Goal: Use online tool/utility: Utilize a website feature to perform a specific function

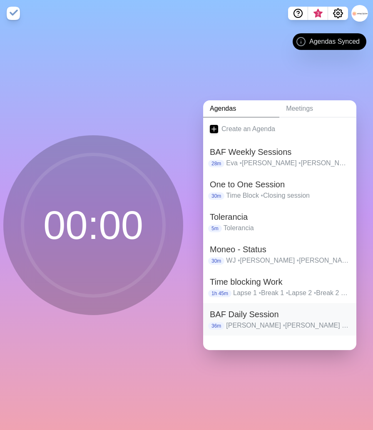
click at [236, 319] on h2 "BAF Daily Session" at bounding box center [280, 314] width 140 height 12
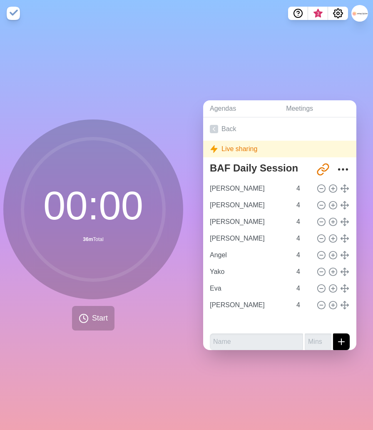
type input "[PERSON_NAME]"
type input "Angel"
type input "Yako"
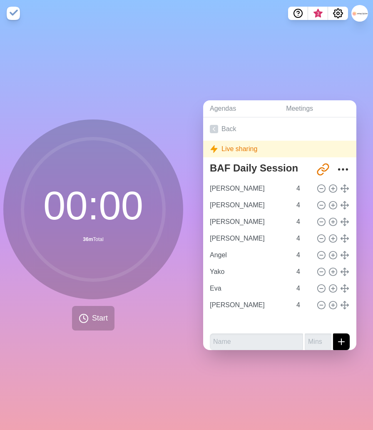
type input "Eva"
type input "[PERSON_NAME]"
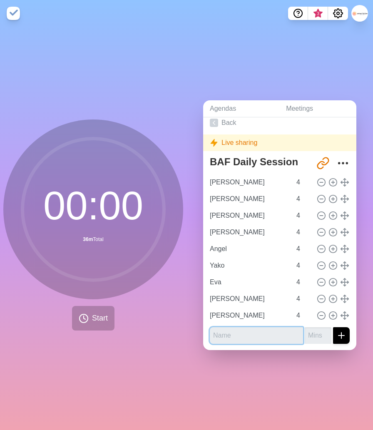
click at [251, 334] on input "text" at bounding box center [256, 335] width 93 height 17
type input "Ausubel"
click at [322, 336] on input "number" at bounding box center [318, 335] width 27 height 17
type input "4"
click at [333, 327] on button "submit" at bounding box center [341, 335] width 17 height 17
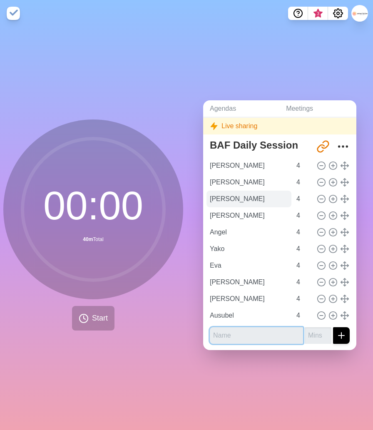
scroll to position [0, 0]
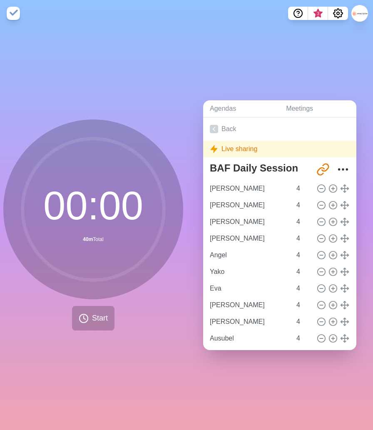
click at [152, 329] on div "00 : 00 40m Total Start" at bounding box center [93, 225] width 180 height 211
click at [92, 319] on span "Start" at bounding box center [100, 318] width 16 height 11
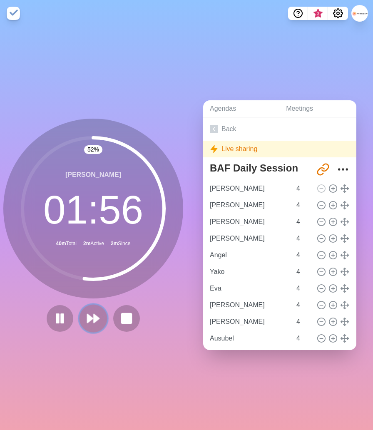
click at [92, 324] on icon at bounding box center [93, 319] width 14 height 14
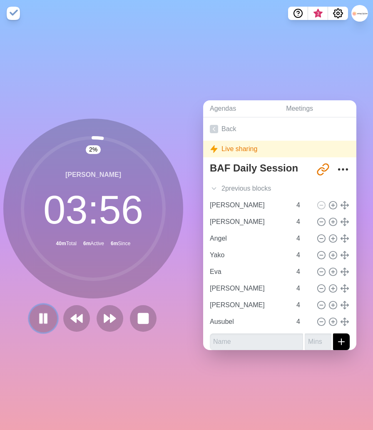
click at [43, 322] on icon at bounding box center [43, 319] width 14 height 14
click at [42, 322] on polygon at bounding box center [43, 318] width 8 height 10
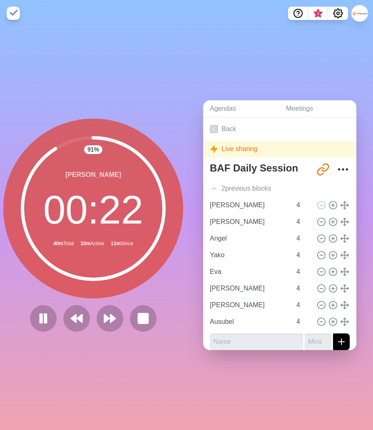
click at [112, 300] on div "91 % [PERSON_NAME] 00 : 22 40m Total 10m Active 11m Since" at bounding box center [93, 225] width 180 height 213
click at [109, 320] on icon at bounding box center [110, 319] width 14 height 14
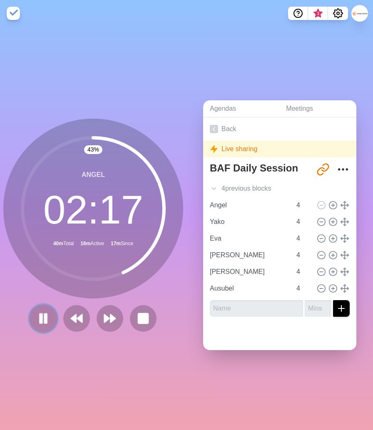
click at [40, 318] on rect at bounding box center [41, 318] width 2 height 9
click at [113, 302] on div "43 % Angel 02 : 17 40m Total 16m Active 20m Since" at bounding box center [93, 225] width 180 height 213
click at [105, 320] on polygon at bounding box center [106, 319] width 5 height 8
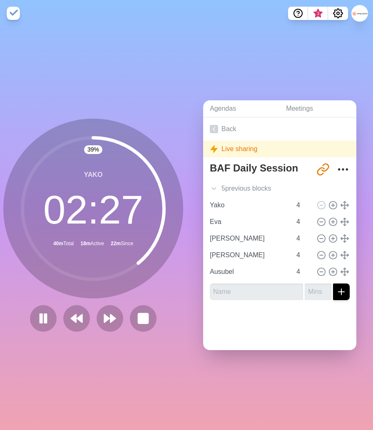
click at [168, 300] on div "39 % Yako 02 : 27 40m Total 18m Active 22m Since" at bounding box center [93, 225] width 180 height 213
click at [110, 320] on polygon at bounding box center [112, 319] width 5 height 8
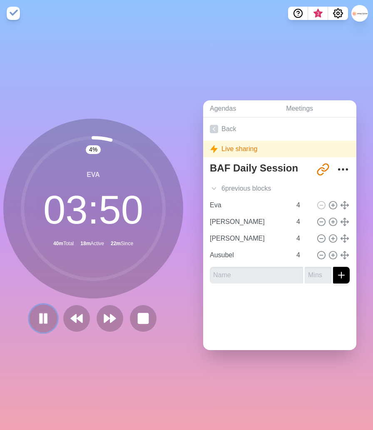
click at [47, 318] on rect at bounding box center [46, 318] width 2 height 9
click at [28, 300] on div "4 % Eva 03 : 50 40m Total 18m Active 23m Since" at bounding box center [93, 225] width 180 height 213
click at [55, 340] on div "4 % Eva 03 : 50 40m Total 18m Active 23m Since" at bounding box center [93, 229] width 187 height 404
click at [40, 319] on polygon at bounding box center [43, 318] width 8 height 10
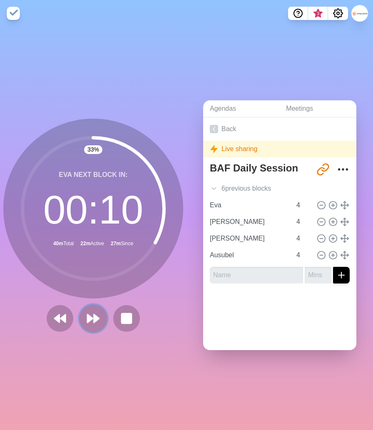
click at [92, 320] on icon at bounding box center [93, 319] width 14 height 14
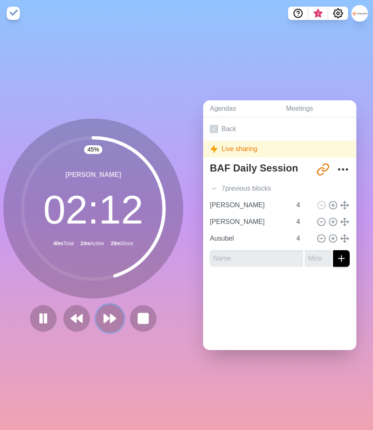
click at [110, 316] on polygon at bounding box center [112, 319] width 5 height 8
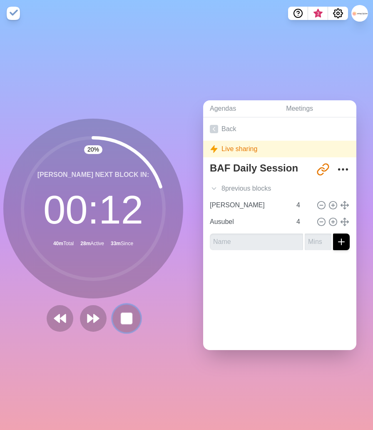
click at [129, 317] on rect at bounding box center [126, 318] width 10 height 10
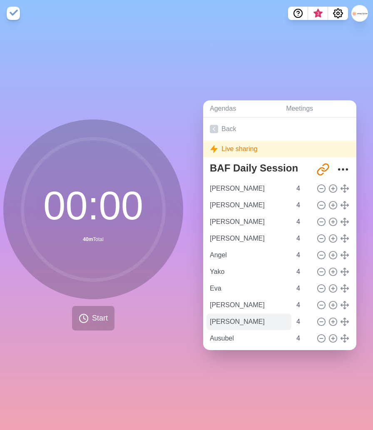
scroll to position [23, 0]
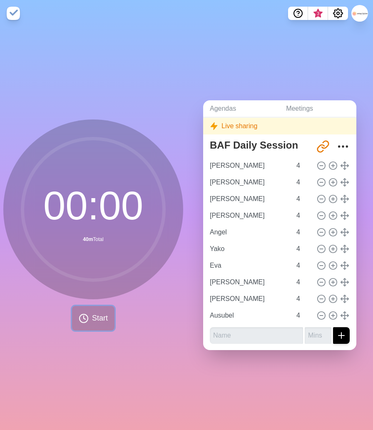
click at [88, 327] on button "Start" at bounding box center [93, 318] width 42 height 25
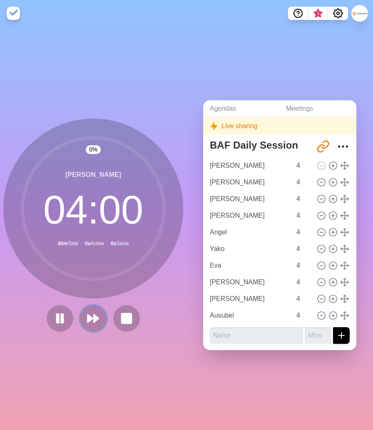
click at [90, 315] on icon at bounding box center [93, 318] width 13 height 13
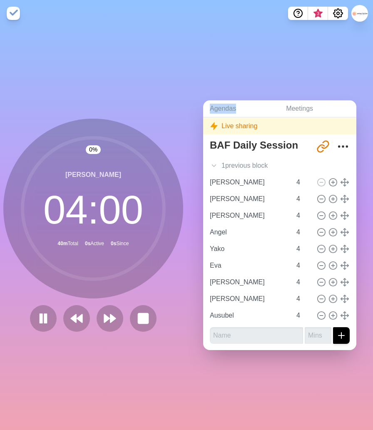
click at [90, 315] on div at bounding box center [93, 318] width 133 height 27
click at [112, 320] on polygon at bounding box center [112, 319] width 5 height 8
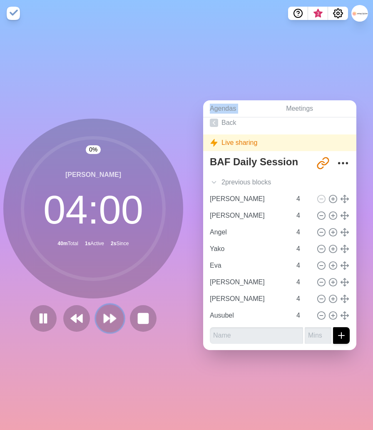
click at [110, 320] on icon at bounding box center [110, 319] width 14 height 14
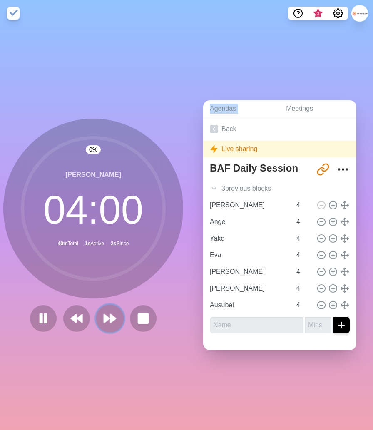
scroll to position [0, 0]
click at [110, 320] on polygon at bounding box center [112, 319] width 5 height 8
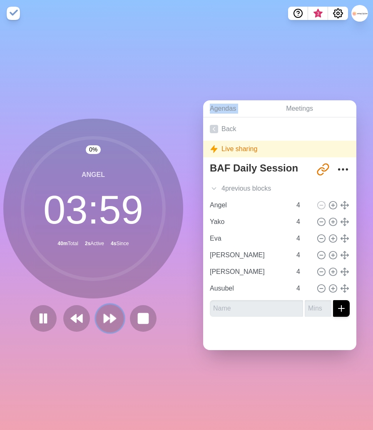
click at [110, 320] on polygon at bounding box center [112, 319] width 5 height 8
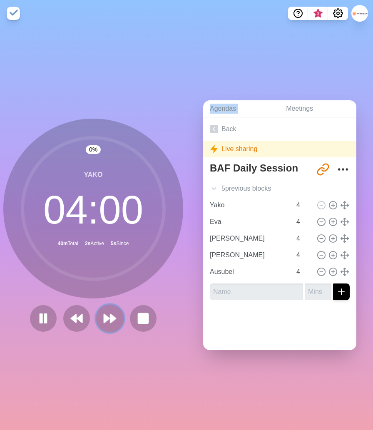
click at [110, 320] on polygon at bounding box center [112, 319] width 5 height 8
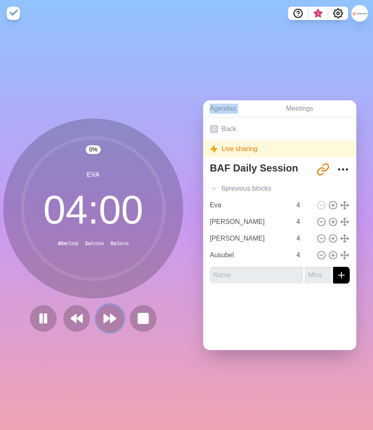
click at [110, 320] on polygon at bounding box center [112, 319] width 5 height 8
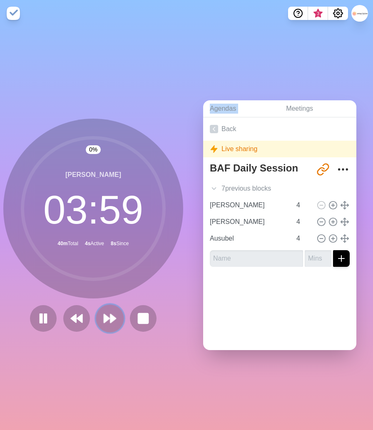
click at [110, 320] on polygon at bounding box center [112, 319] width 5 height 8
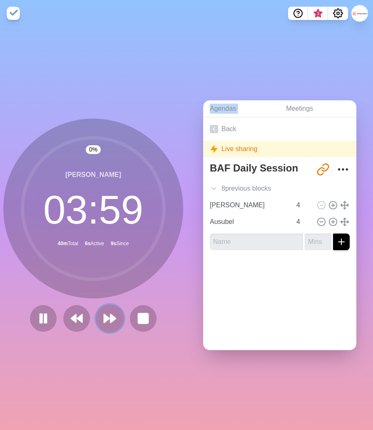
click at [110, 320] on polygon at bounding box center [112, 319] width 5 height 8
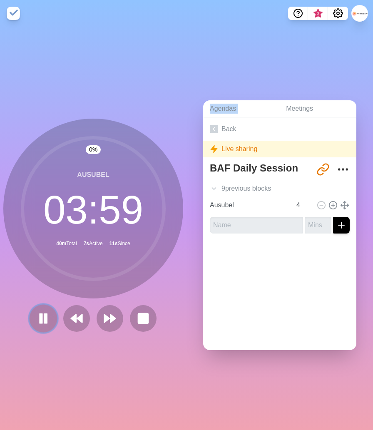
click at [43, 317] on icon at bounding box center [43, 319] width 14 height 14
click at [22, 301] on div "0 % Ausubel 03 : 59 40m Total 7s Active 2m Since" at bounding box center [93, 225] width 180 height 213
click at [25, 297] on div "Ausubel 03 : 59 40m Total 7s Active 3m Since" at bounding box center [93, 209] width 180 height 180
click at [41, 320] on polygon at bounding box center [43, 318] width 8 height 10
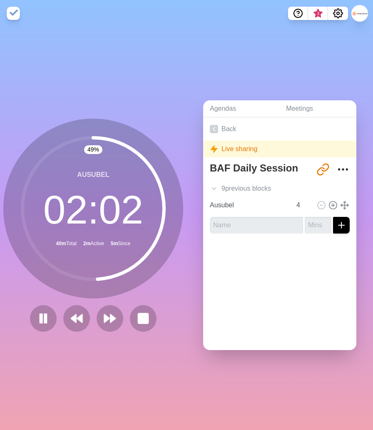
click at [91, 303] on div "49 % Ausubel 02 : 02 40m Total 2m Active 5m Since" at bounding box center [93, 225] width 180 height 213
click at [143, 320] on rect at bounding box center [143, 318] width 10 height 10
